Goal: Task Accomplishment & Management: Manage account settings

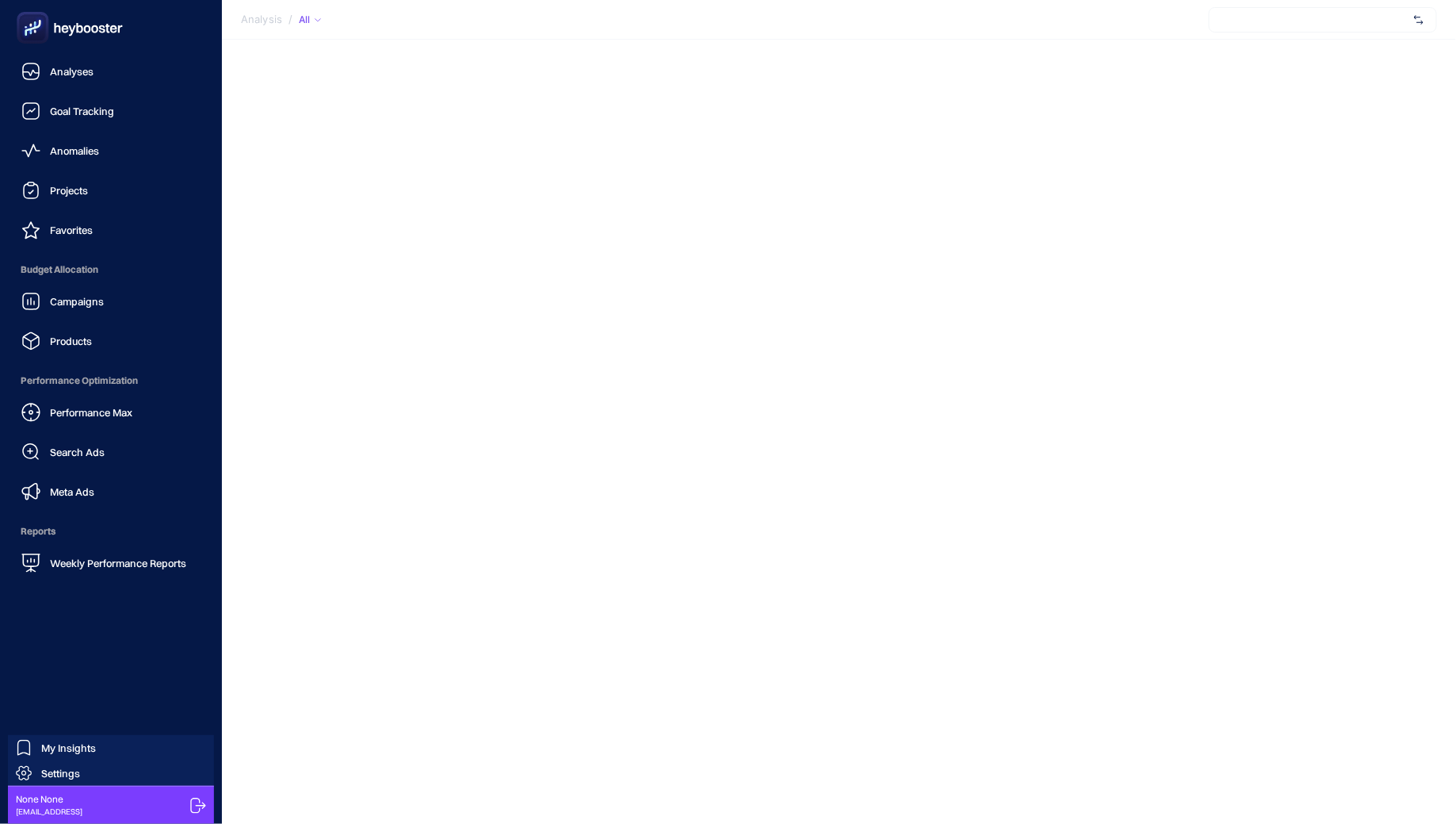
click at [199, 798] on icon at bounding box center [198, 806] width 16 height 16
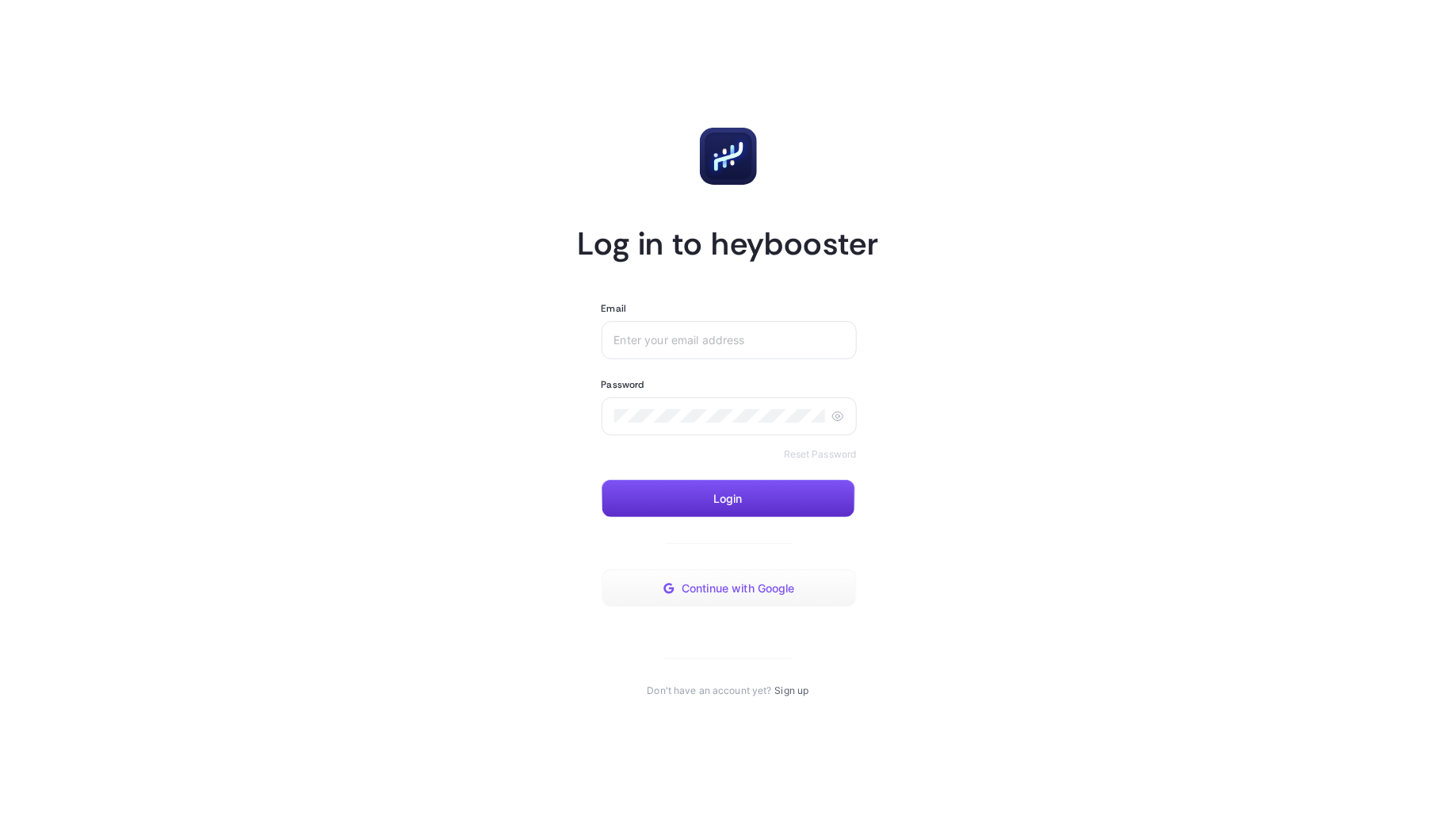
click at [791, 586] on span "Continue with Google" at bounding box center [738, 588] width 114 height 13
